Goal: Transaction & Acquisition: Purchase product/service

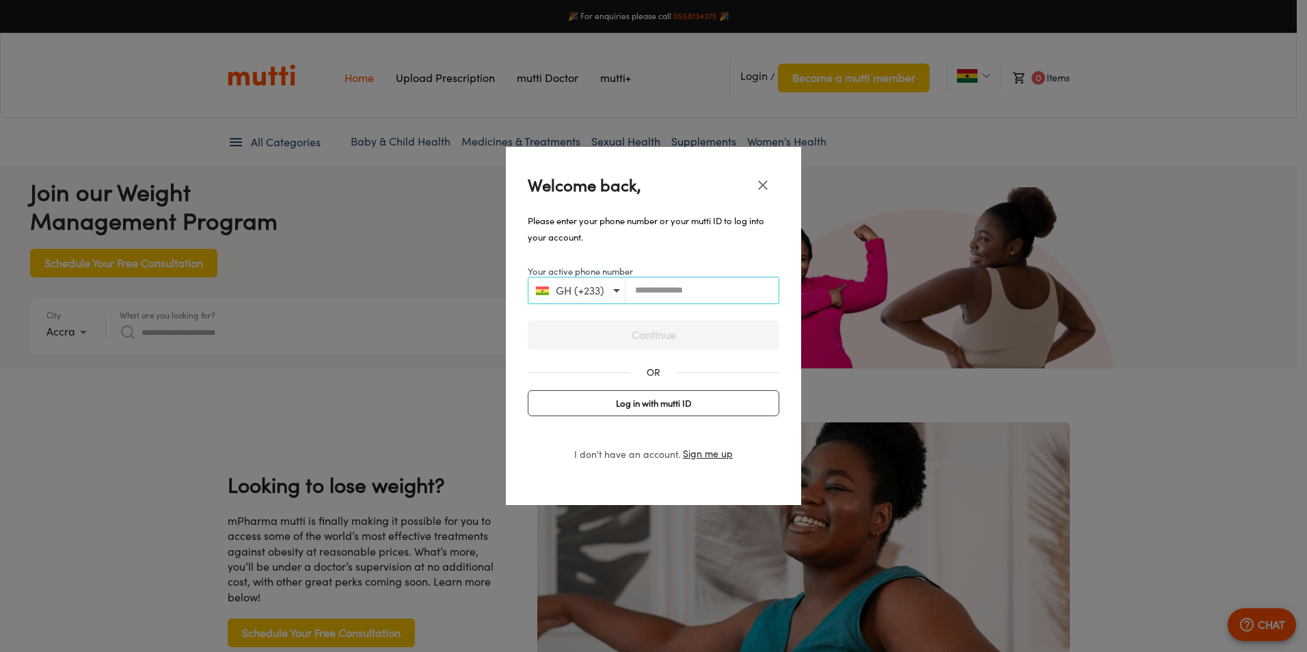
click at [632, 295] on input "Your active phone number" at bounding box center [701, 290] width 153 height 10
type input "**********"
click at [713, 325] on span "Continue" at bounding box center [653, 334] width 223 height 19
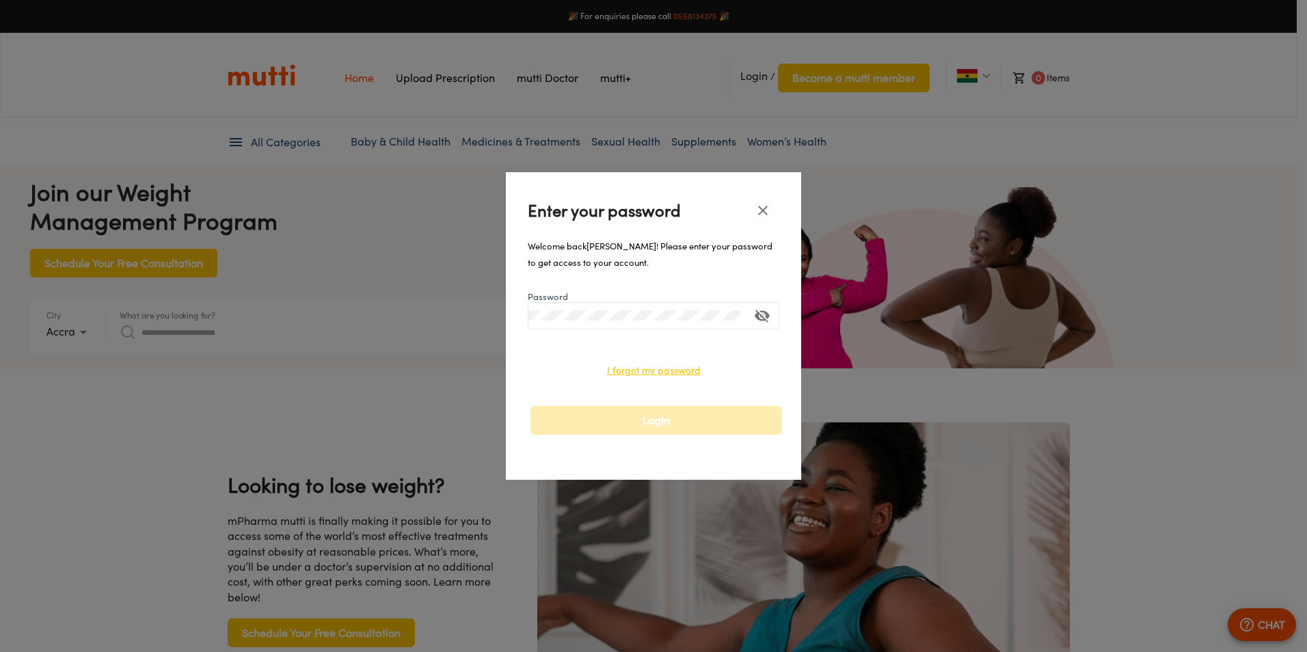
scroll to position [0, 355]
click at [677, 321] on div at bounding box center [653, 315] width 251 height 27
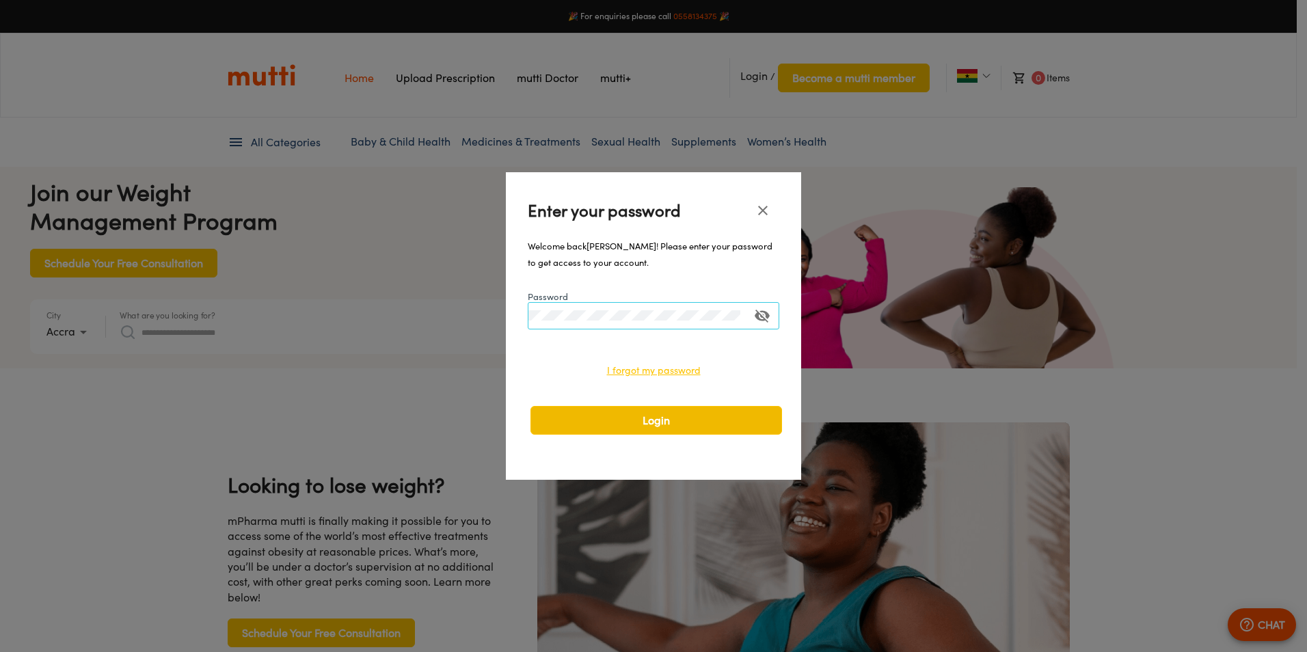
click at [655, 424] on span "Login" at bounding box center [656, 420] width 223 height 19
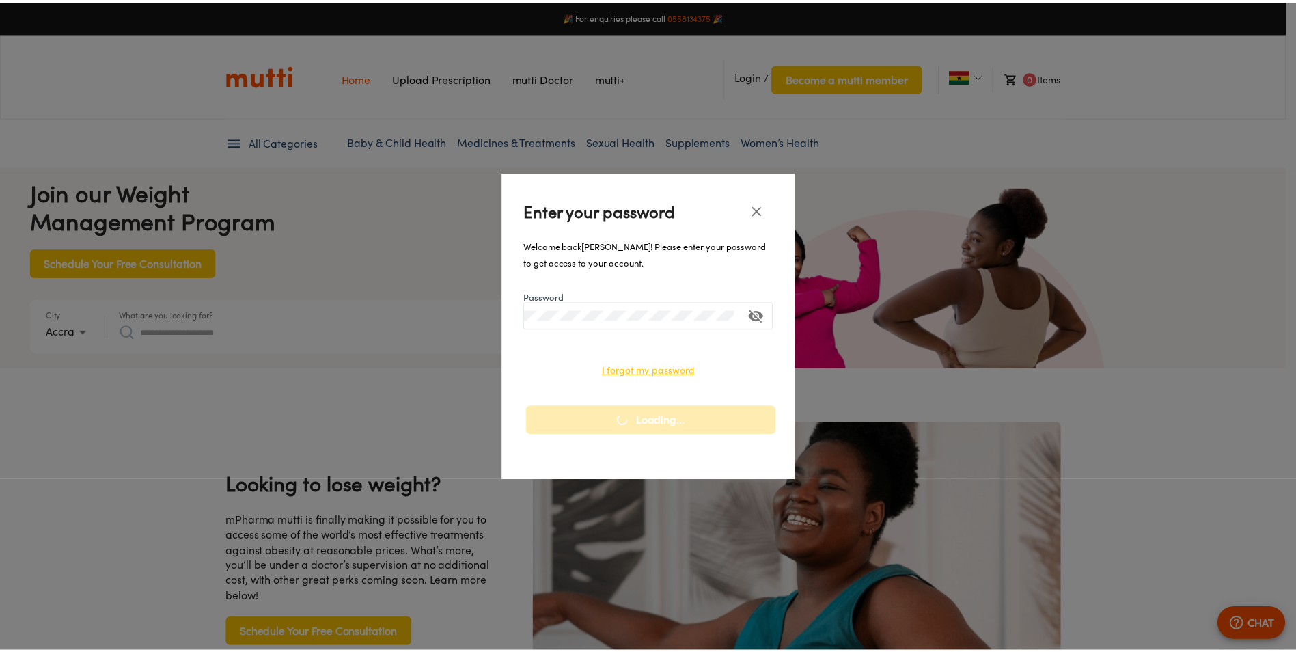
scroll to position [0, 711]
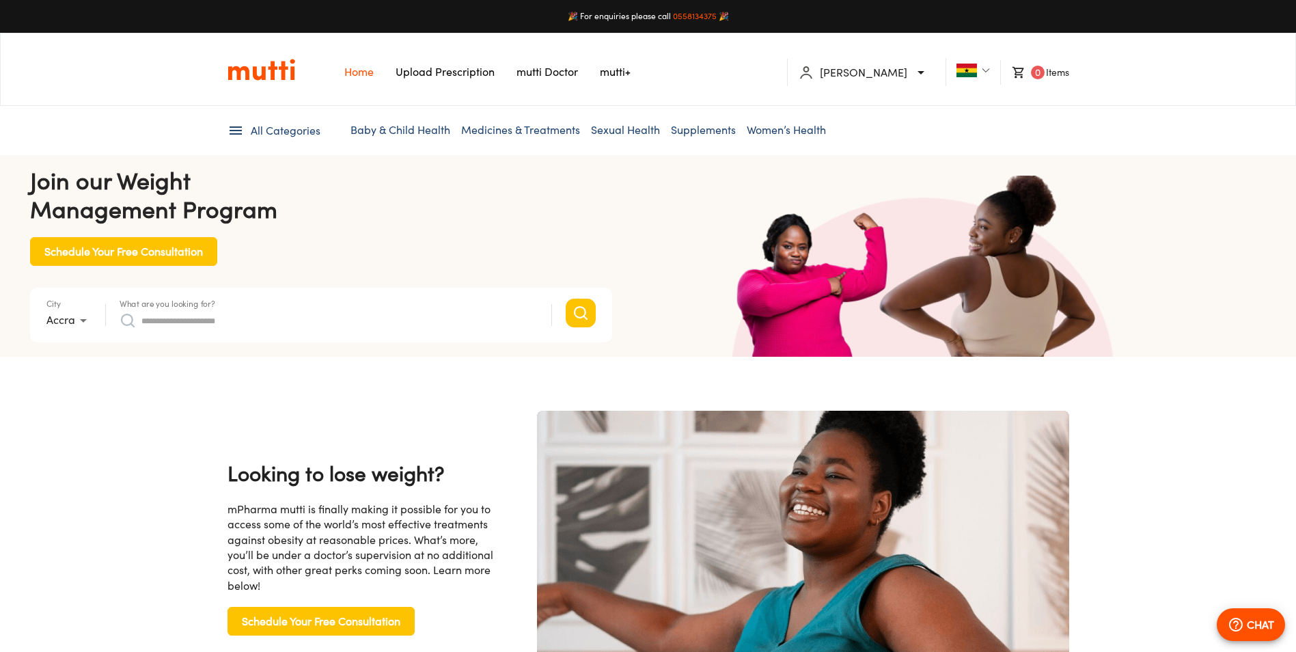
click at [384, 321] on input "What are you looking for?" at bounding box center [339, 321] width 396 height 22
click at [407, 316] on input "What are you looking for?" at bounding box center [339, 321] width 396 height 22
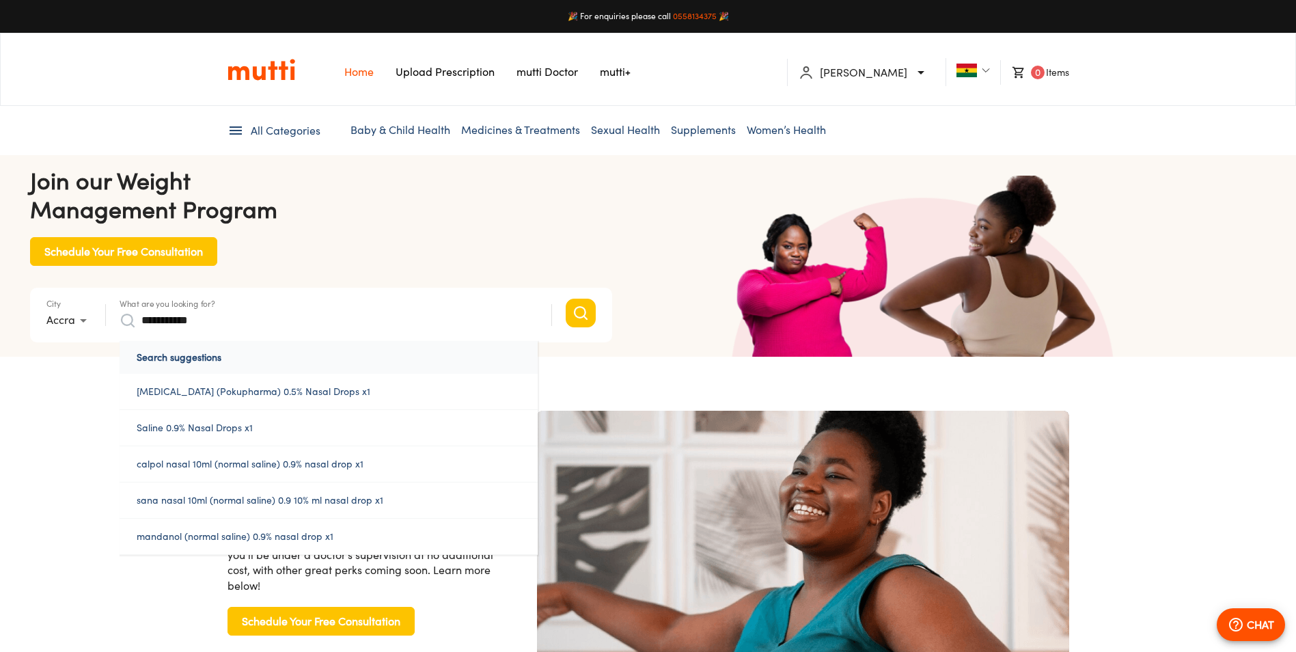
scroll to position [0, 2804]
type input "**********"
click at [566, 299] on button "Search" at bounding box center [581, 313] width 30 height 29
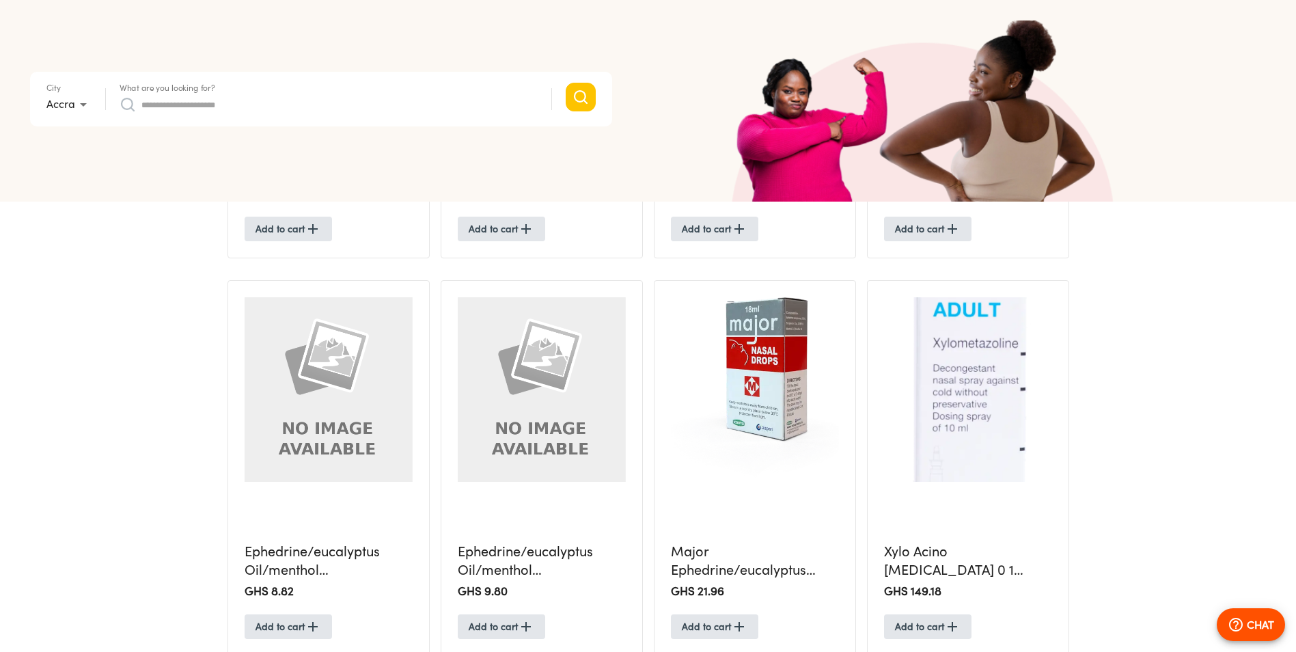
scroll to position [1100, 0]
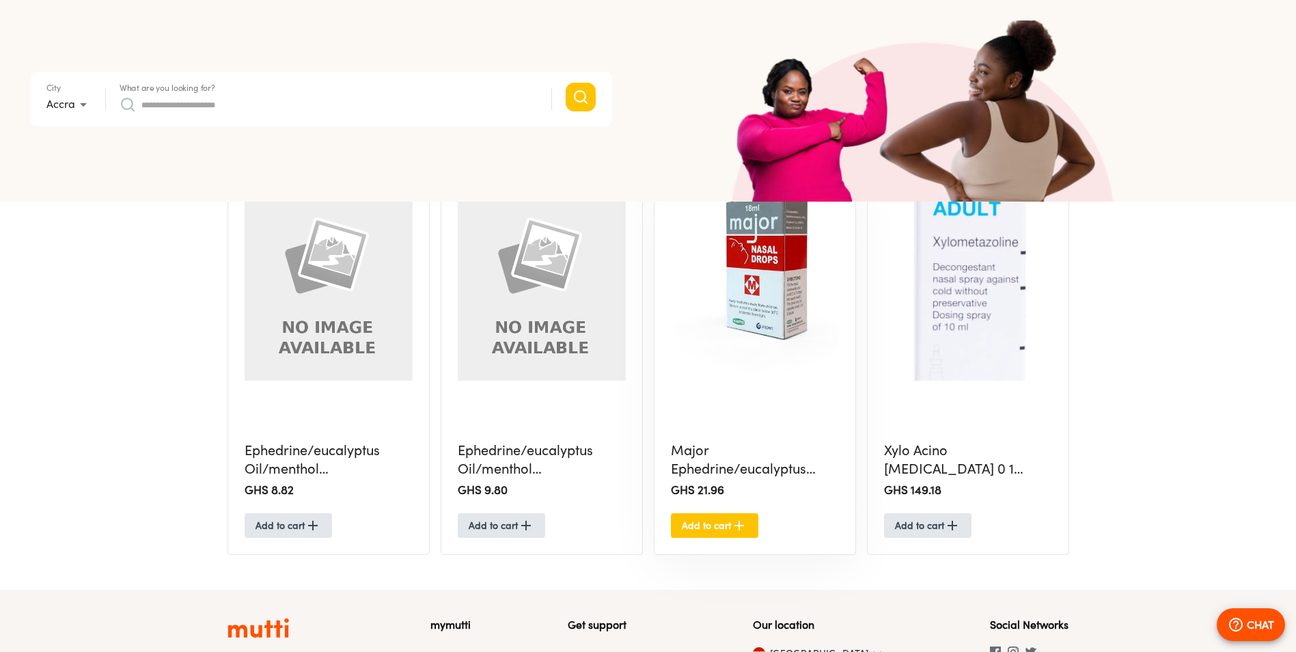
click at [711, 521] on span "Add to cart" at bounding box center [715, 525] width 66 height 17
click at [427, 108] on input "What are you looking for?" at bounding box center [339, 105] width 396 height 22
click at [336, 111] on input "What are you looking for?" at bounding box center [339, 105] width 396 height 22
paste input "**********"
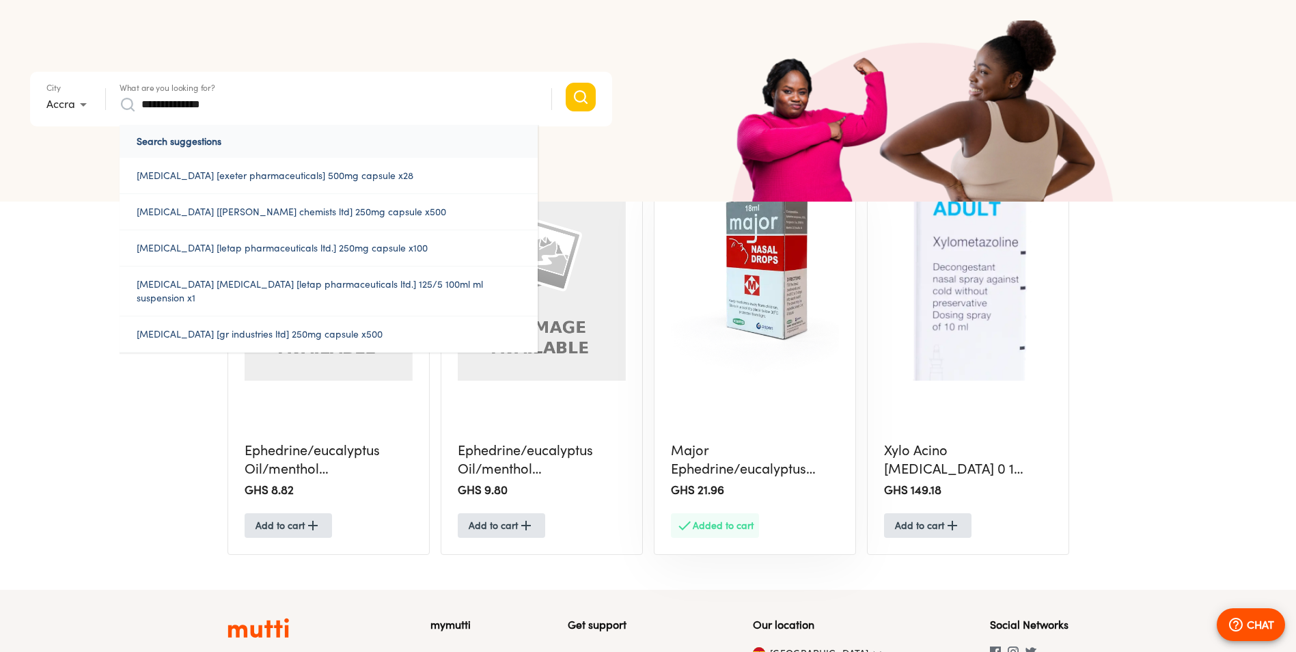
type input "**********"
click at [566, 83] on button "Search" at bounding box center [581, 97] width 30 height 29
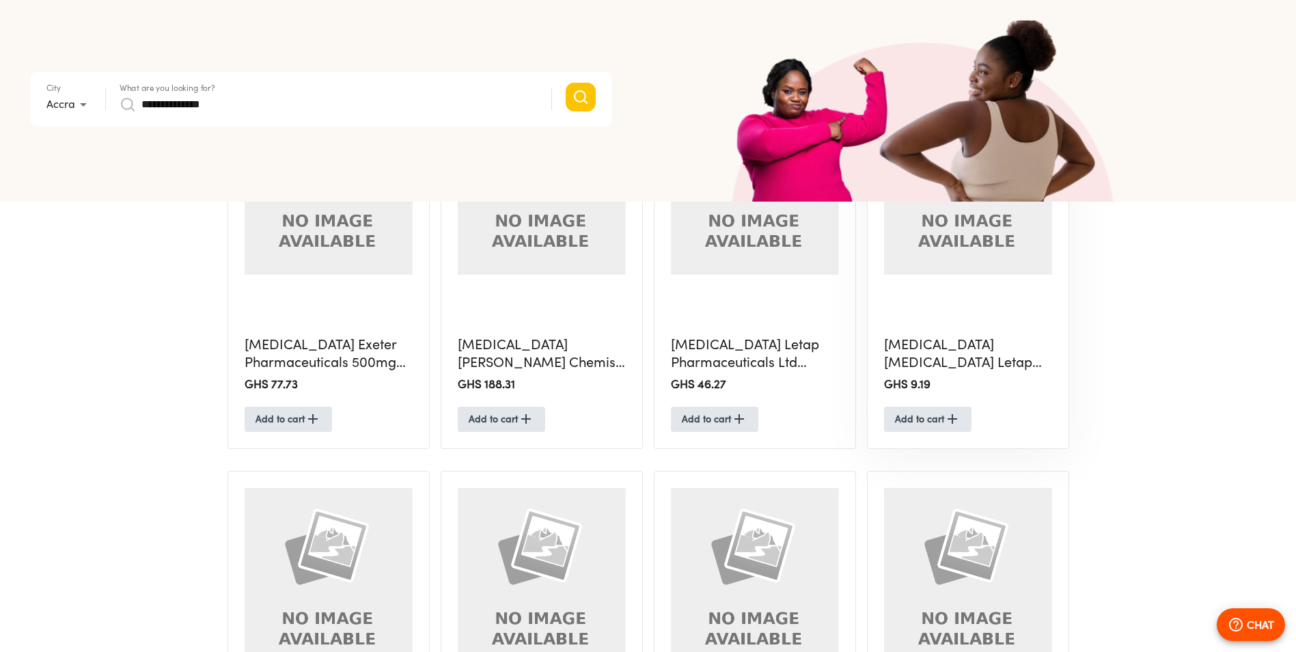
scroll to position [410, 0]
click at [919, 418] on span "Add to cart" at bounding box center [928, 420] width 66 height 17
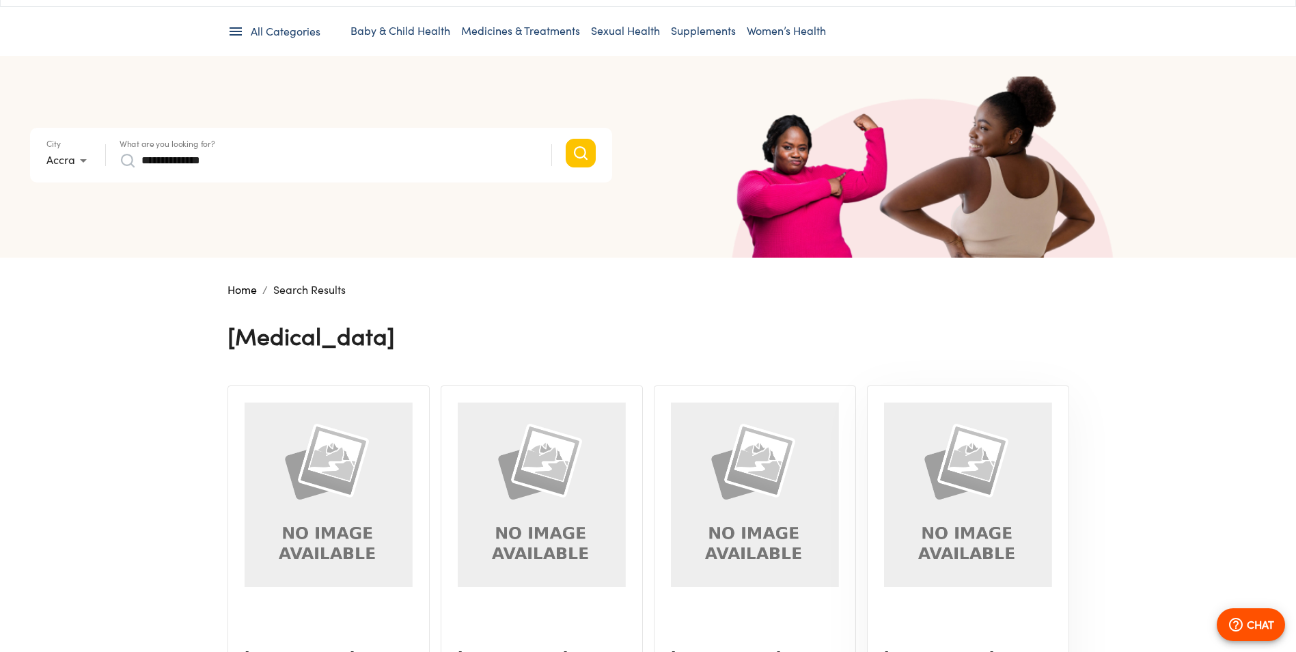
scroll to position [0, 0]
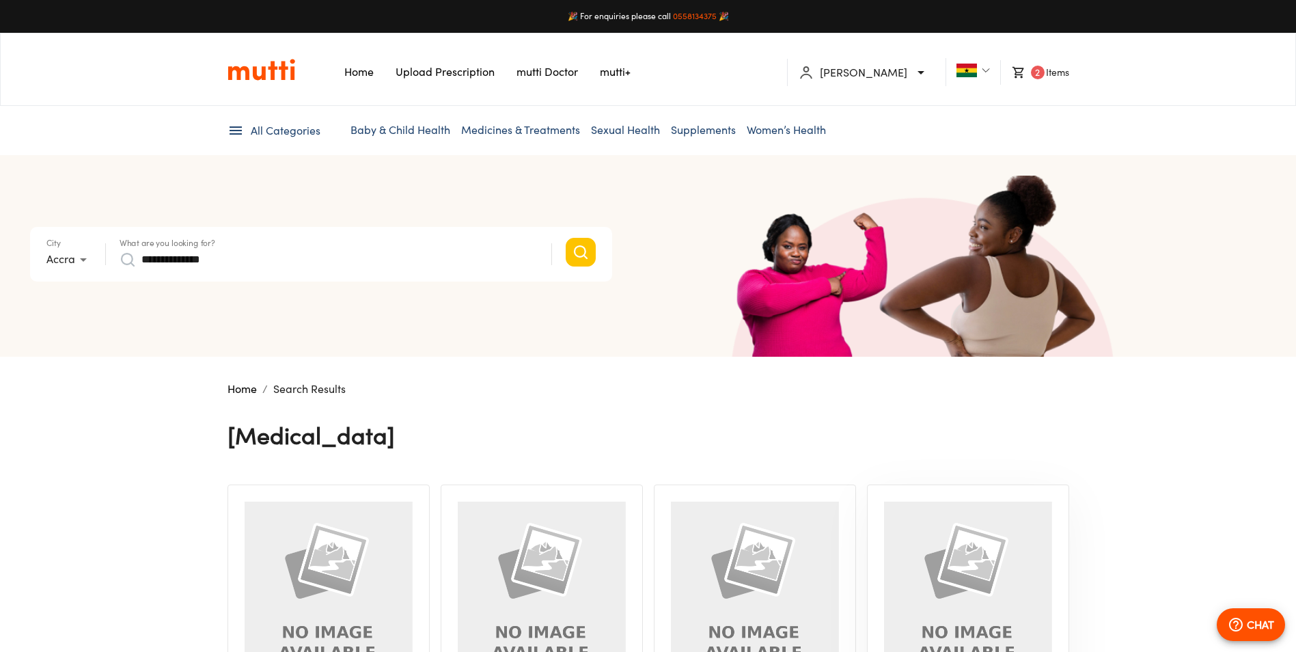
click at [1031, 72] on span "2" at bounding box center [1038, 73] width 14 height 14
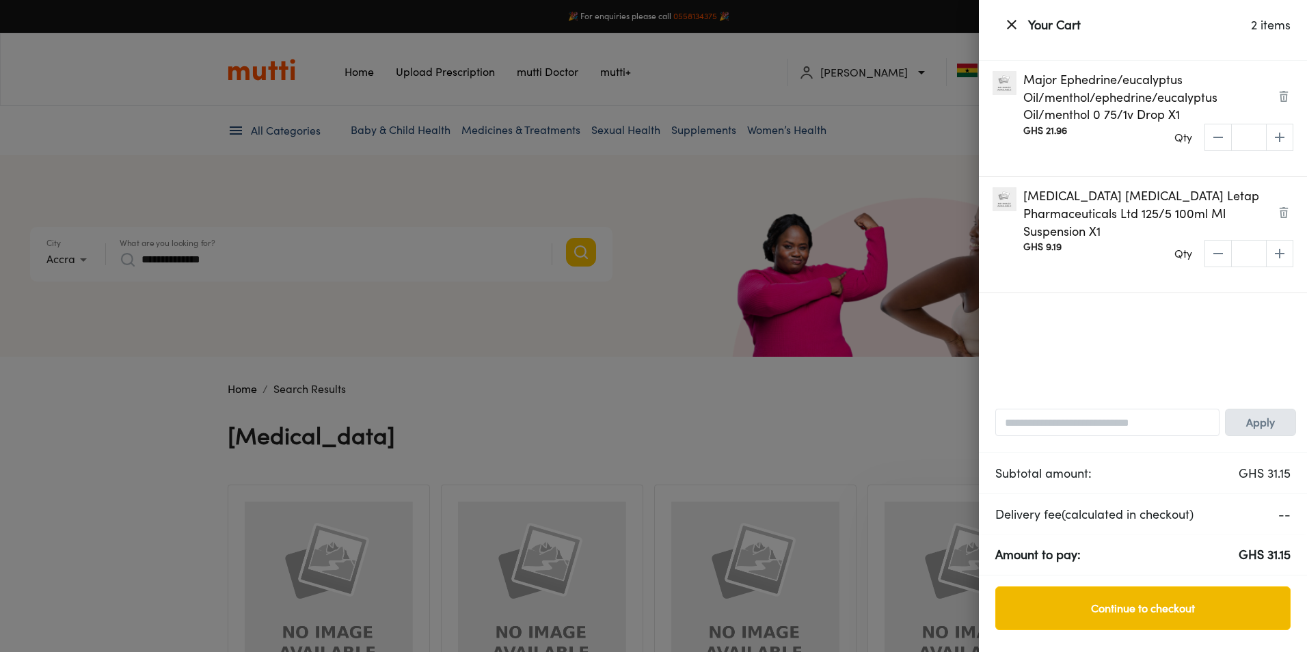
click at [1164, 616] on span "Continue to checkout" at bounding box center [1142, 608] width 267 height 19
